Goal: Transaction & Acquisition: Purchase product/service

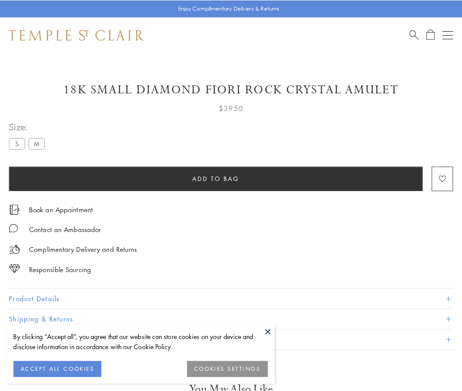
scroll to position [52, 0]
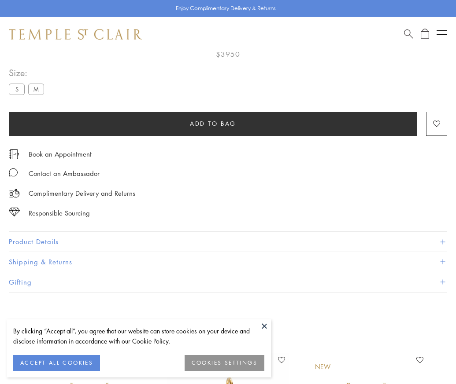
click at [213, 123] on span "Add to bag" at bounding box center [213, 124] width 46 height 10
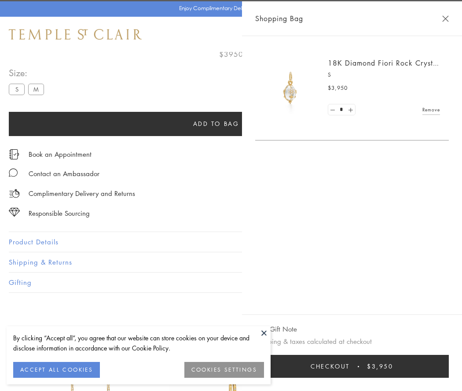
click at [358, 366] on button "Checkout $3,950" at bounding box center [352, 366] width 194 height 23
